Goal: Download file/media

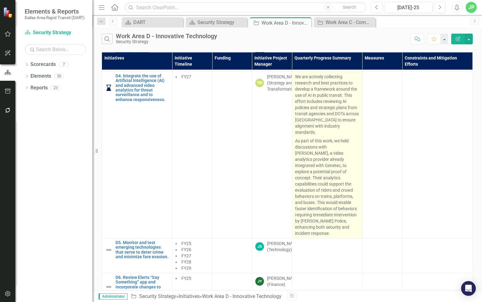
scroll to position [148, 0]
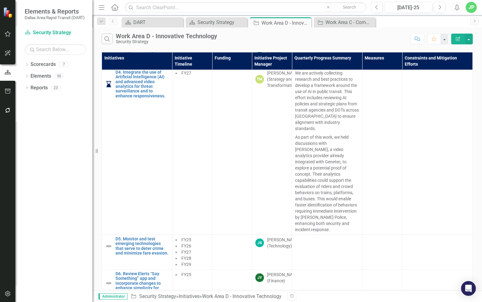
click at [26, 202] on div "Dropdown Scorecards 7 Dropdown DART Strategic Plan Security Strategy Ridership …" at bounding box center [53, 180] width 77 height 242
click at [351, 24] on div "Work Area C - Communication & Education" at bounding box center [346, 22] width 41 height 8
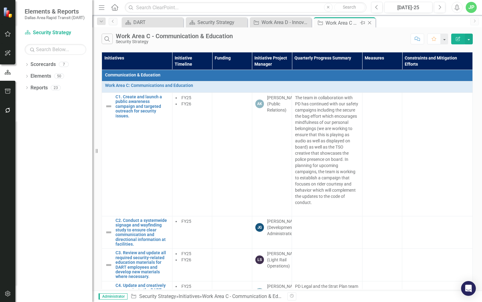
click at [371, 25] on icon "Close" at bounding box center [369, 22] width 6 height 5
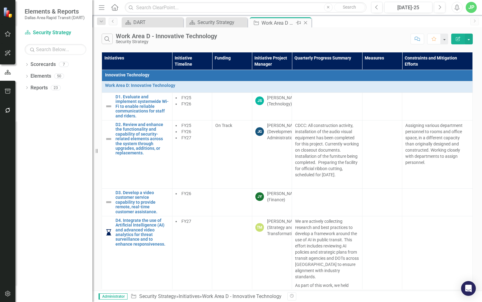
click at [307, 22] on icon at bounding box center [305, 22] width 3 height 3
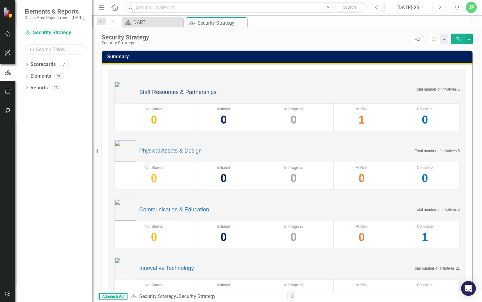
click at [198, 91] on link "Staff Resources & Partnerships" at bounding box center [177, 92] width 77 height 6
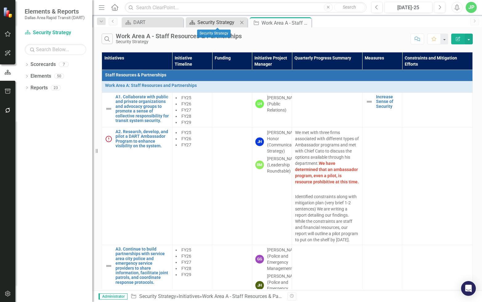
click at [220, 22] on div "Security Strategy" at bounding box center [217, 22] width 41 height 8
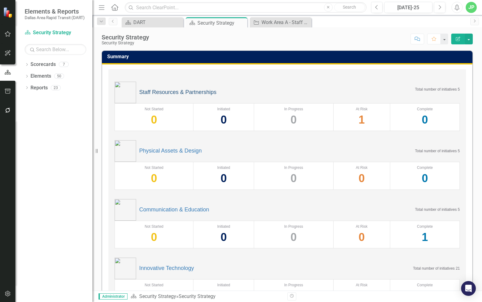
click at [192, 93] on link "Staff Resources & Partnerships" at bounding box center [177, 92] width 77 height 6
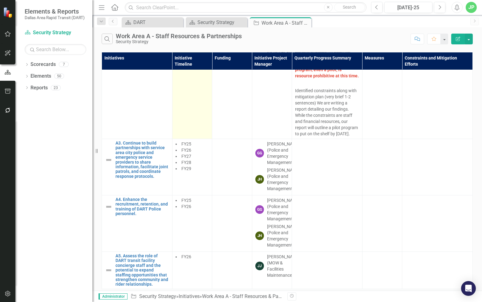
scroll to position [141, 0]
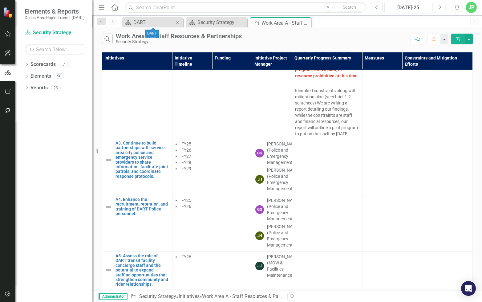
click at [158, 18] on div "Scorecard DART Close" at bounding box center [153, 22] width 62 height 10
click at [158, 22] on div "DART" at bounding box center [153, 22] width 41 height 8
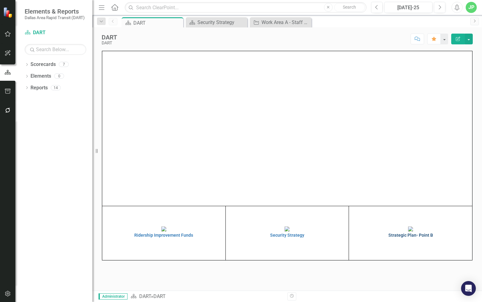
click at [399, 237] on h4 "Strategic Plan- Point B" at bounding box center [410, 235] width 120 height 5
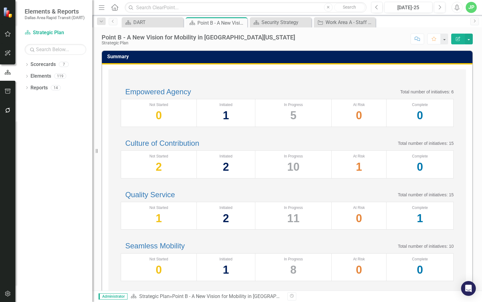
click at [172, 199] on h2 "Quality Service" at bounding box center [148, 195] width 54 height 8
click at [172, 199] on link "Quality Service" at bounding box center [150, 194] width 50 height 8
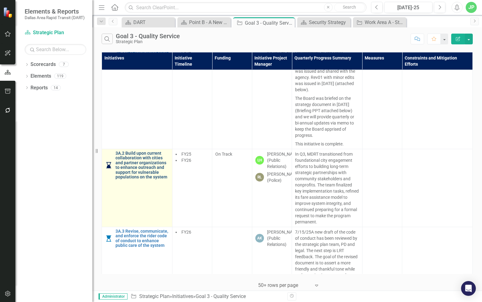
scroll to position [64, 0]
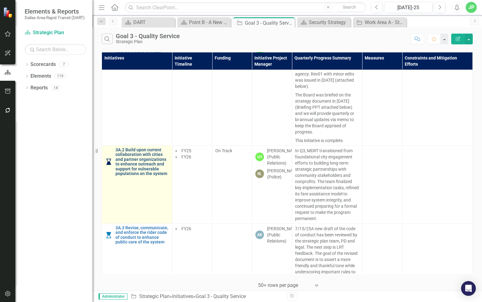
click at [148, 165] on link "3A.2 Build upon current collaboration with cities and partner organizations to …" at bounding box center [142, 162] width 54 height 28
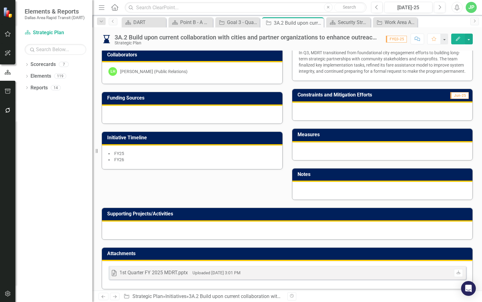
scroll to position [157, 0]
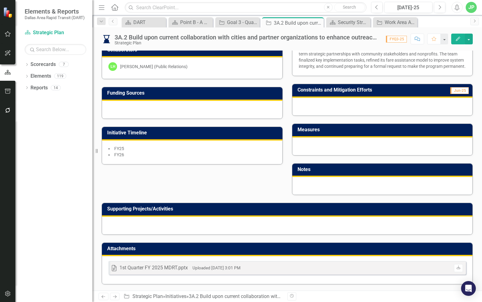
click at [163, 268] on div "1st Quarter FY 2025 MDRT.pptx" at bounding box center [153, 267] width 68 height 7
click at [192, 267] on div "1st Quarter FY 2025 MDRT.pptx Uploaded [DATE] 3:01 PM" at bounding box center [179, 267] width 121 height 7
click at [146, 265] on div "1st Quarter FY 2025 MDRT.pptx" at bounding box center [153, 267] width 68 height 7
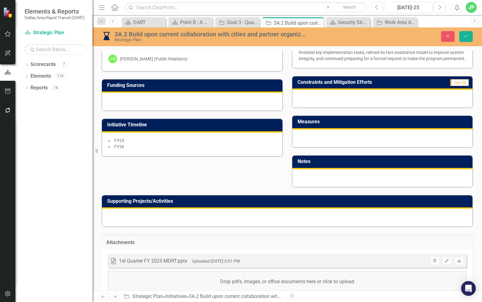
click at [457, 263] on icon "Download" at bounding box center [459, 261] width 5 height 4
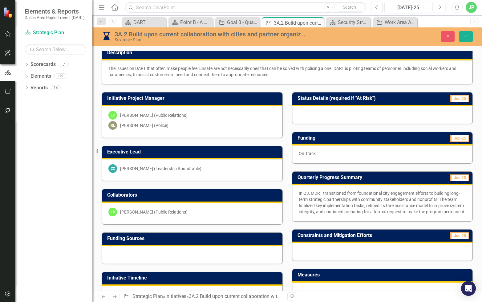
scroll to position [0, 0]
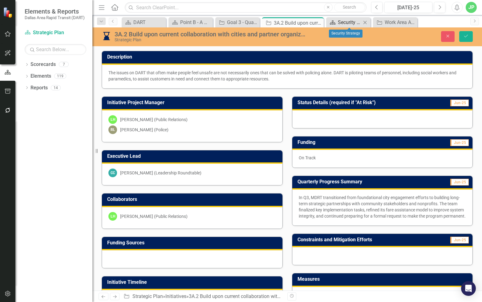
click at [349, 25] on div "Security Strategy" at bounding box center [349, 22] width 23 height 8
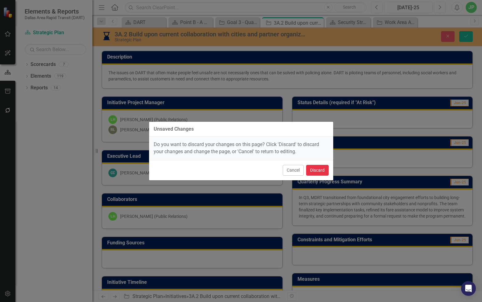
click at [308, 169] on button "Discard" at bounding box center [317, 170] width 22 height 11
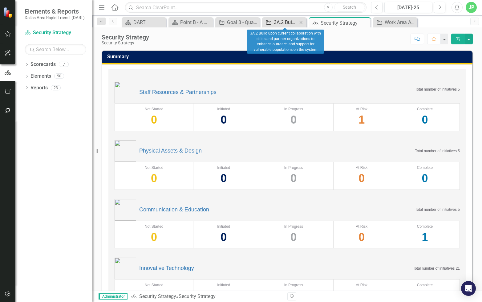
click at [281, 22] on div "3A.2 Build upon current collaboration with cities and partner organizations to …" at bounding box center [285, 22] width 23 height 8
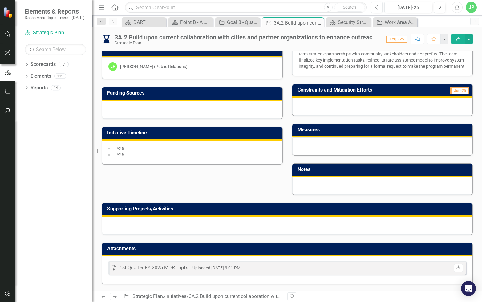
scroll to position [157, 0]
click at [156, 247] on h3 "Attachments" at bounding box center [288, 249] width 362 height 6
click at [339, 249] on h3 "Attachments" at bounding box center [288, 249] width 362 height 6
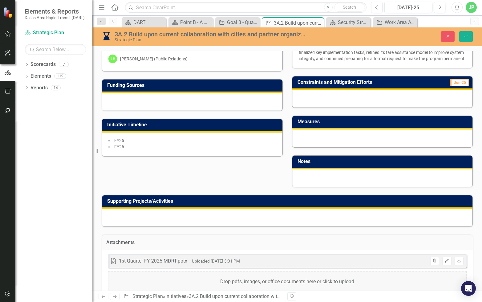
click at [385, 245] on h3 "Attachments" at bounding box center [287, 243] width 362 height 6
